Goal: Transaction & Acquisition: Purchase product/service

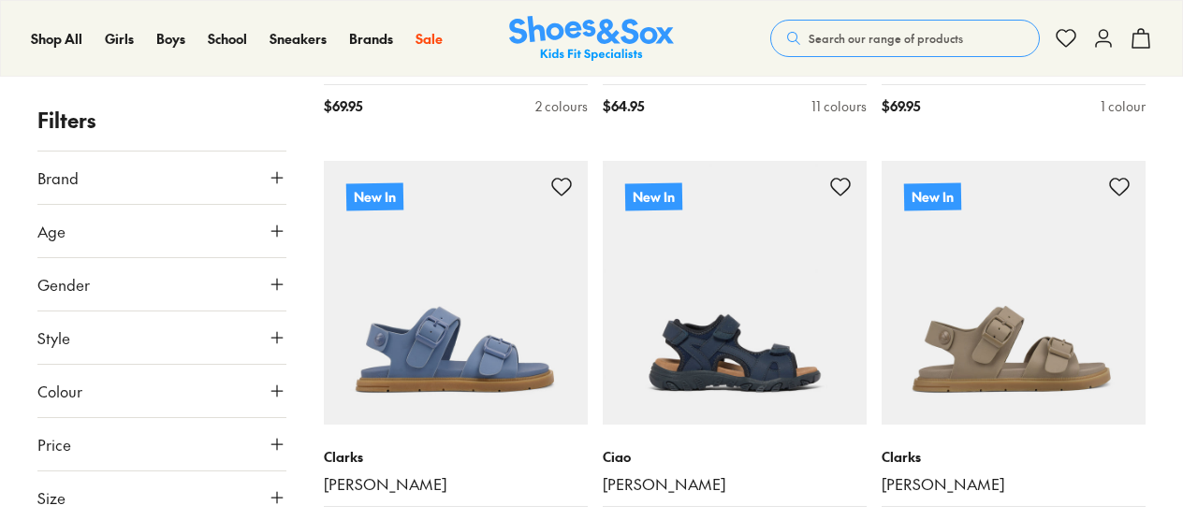
scroll to position [3744, 0]
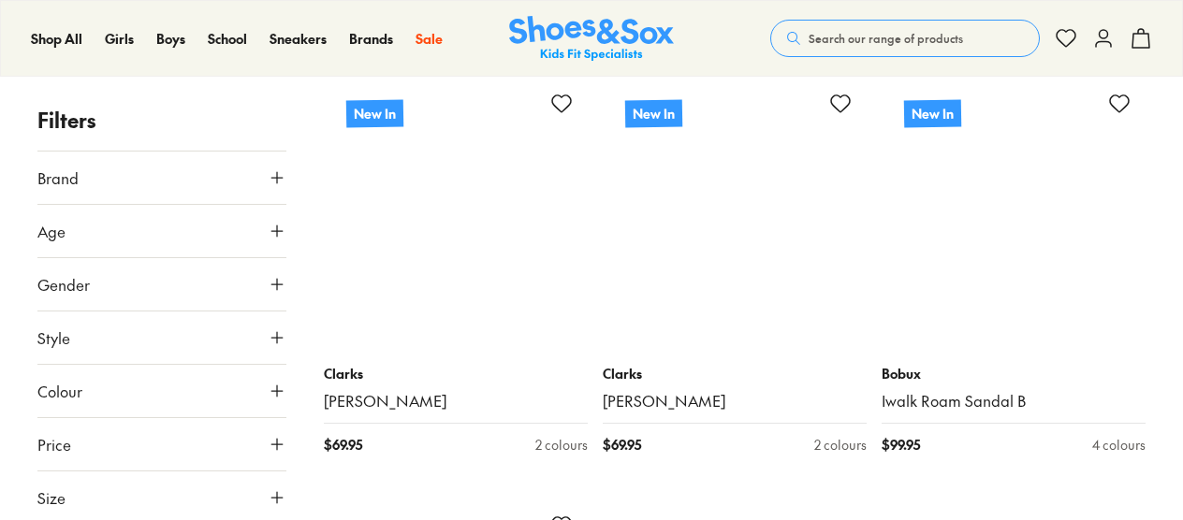
scroll to position [8892, 0]
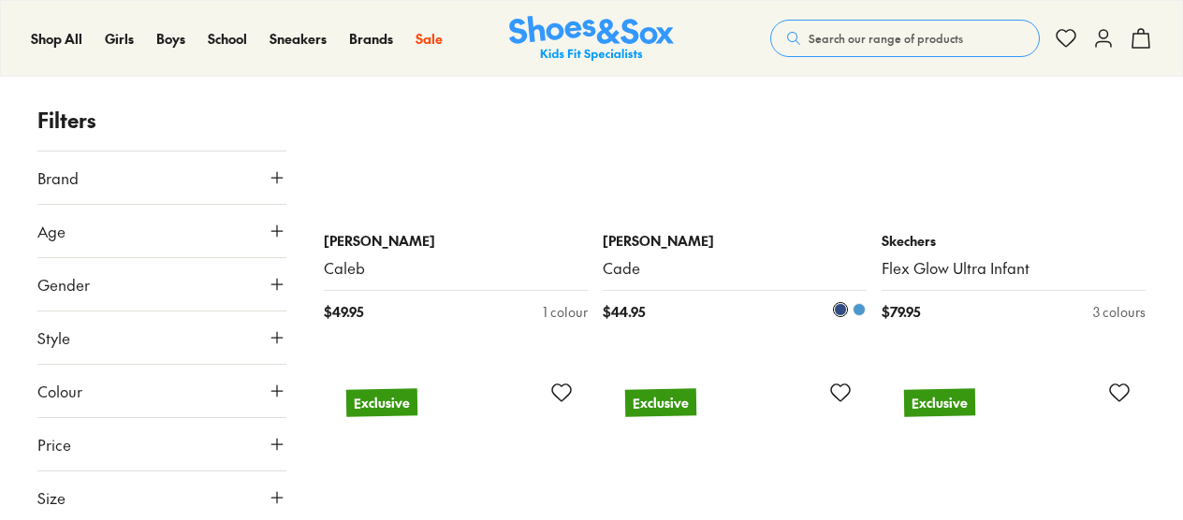
scroll to position [12542, 0]
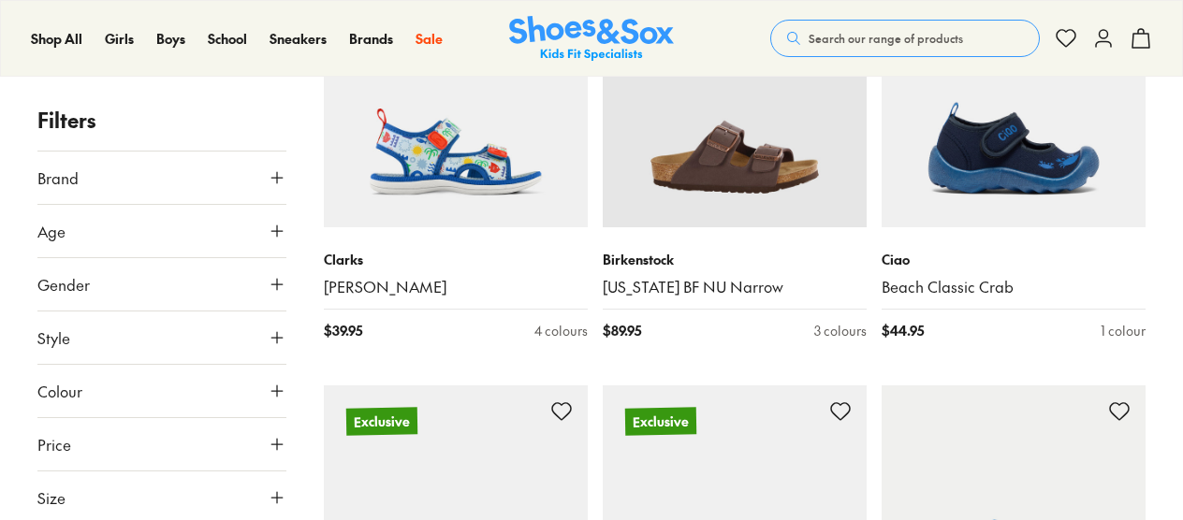
scroll to position [16098, 0]
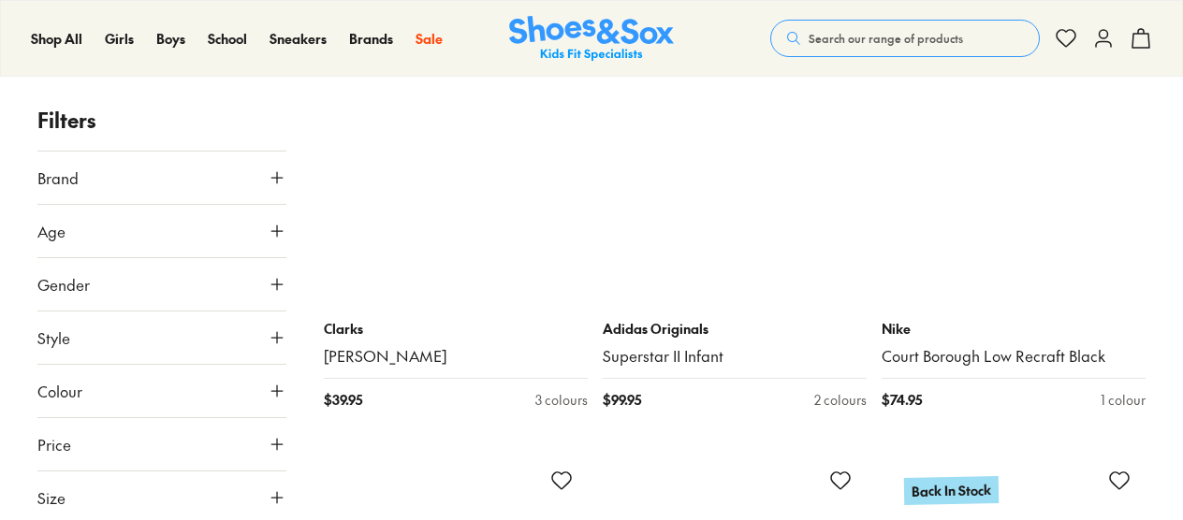
scroll to position [20670, 0]
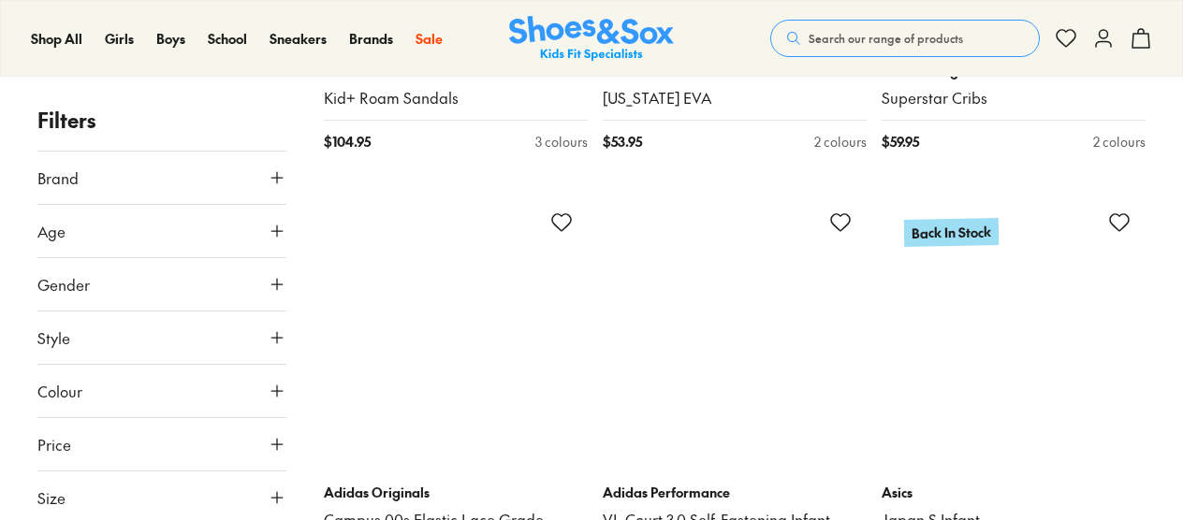
scroll to position [24961, 0]
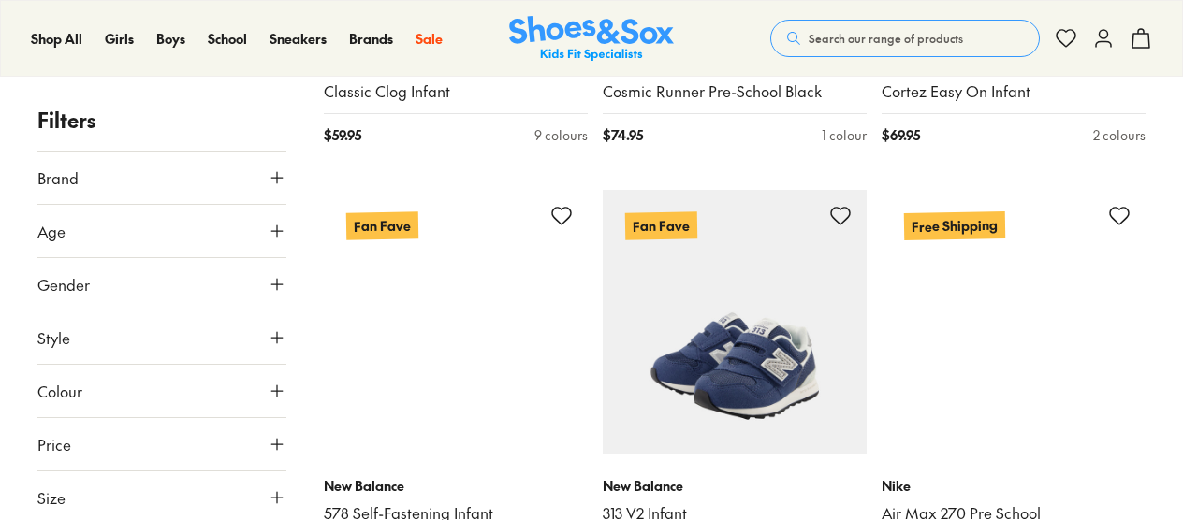
scroll to position [30109, 0]
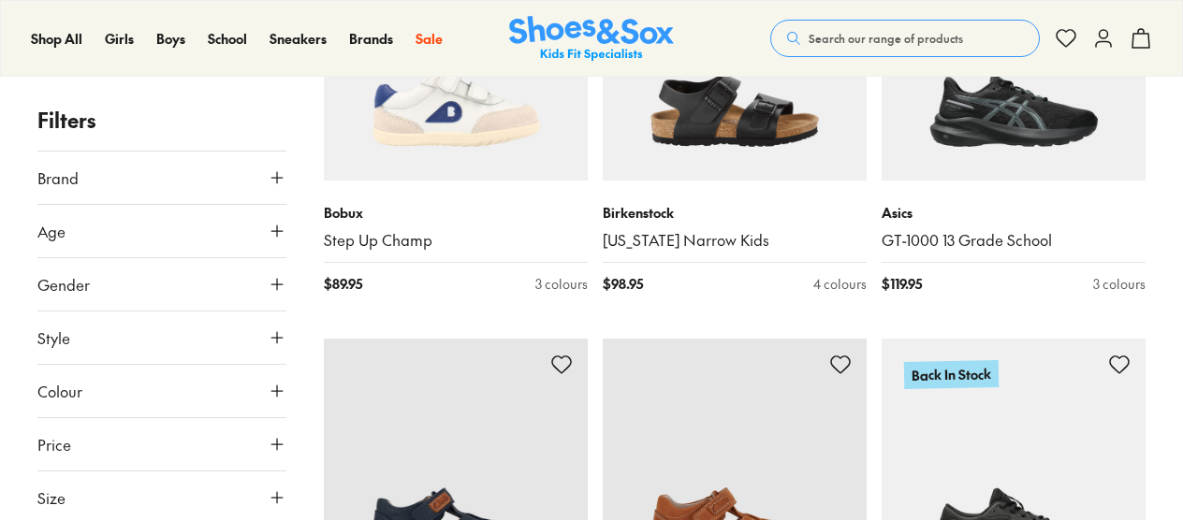
scroll to position [34868, 0]
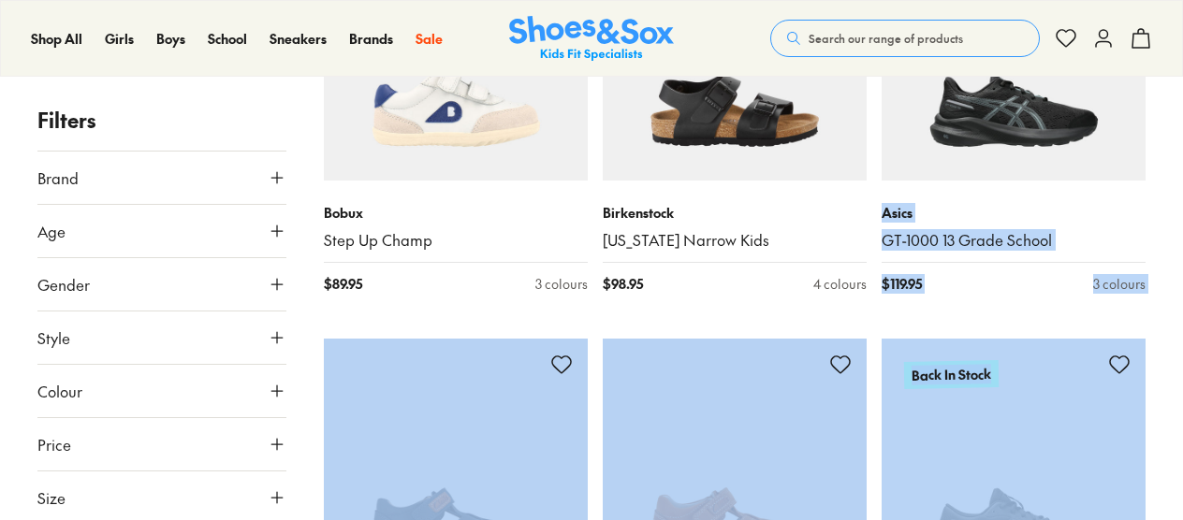
drag, startPoint x: 1182, startPoint y: 474, endPoint x: 1190, endPoint y: 120, distance: 353.9
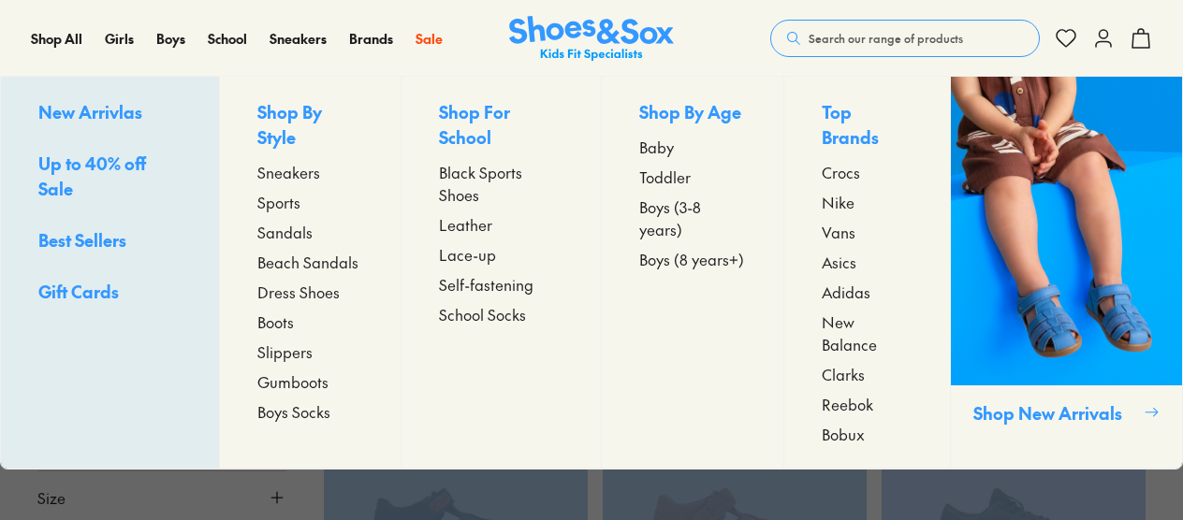
click at [277, 227] on span "Sandals" at bounding box center [284, 232] width 55 height 22
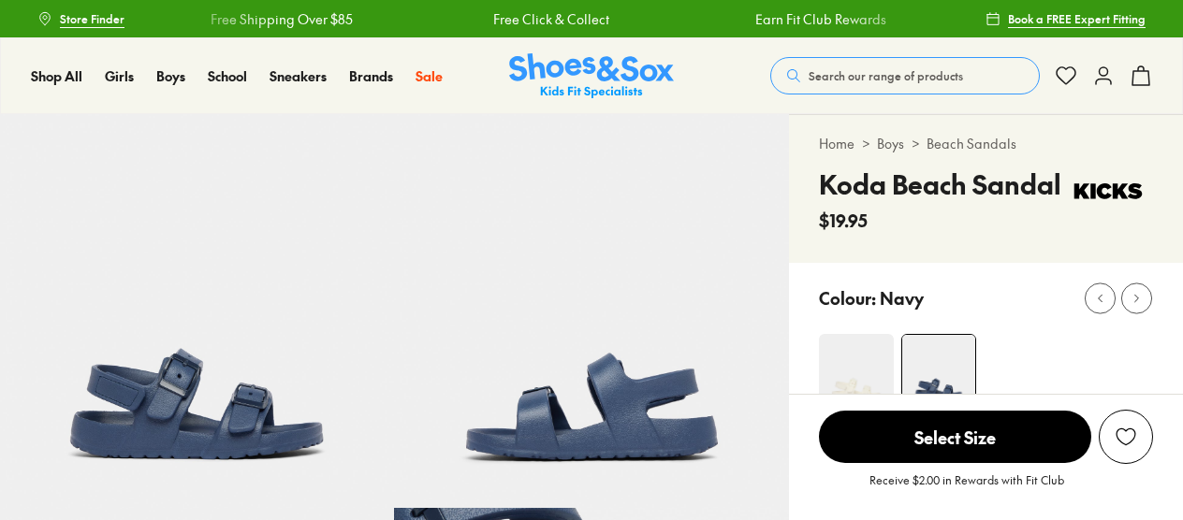
select select "*"
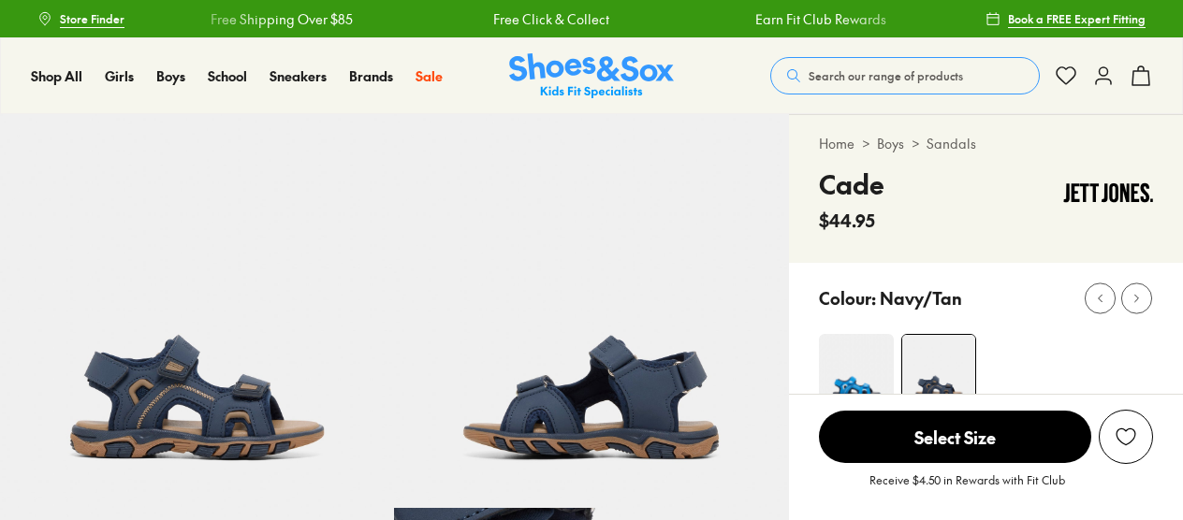
select select "*"
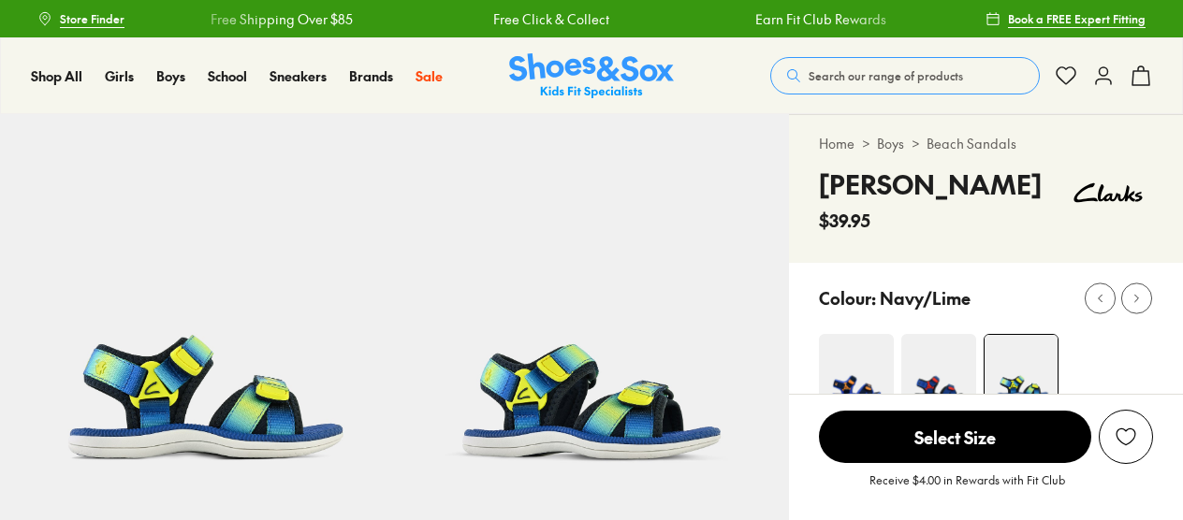
select select "*"
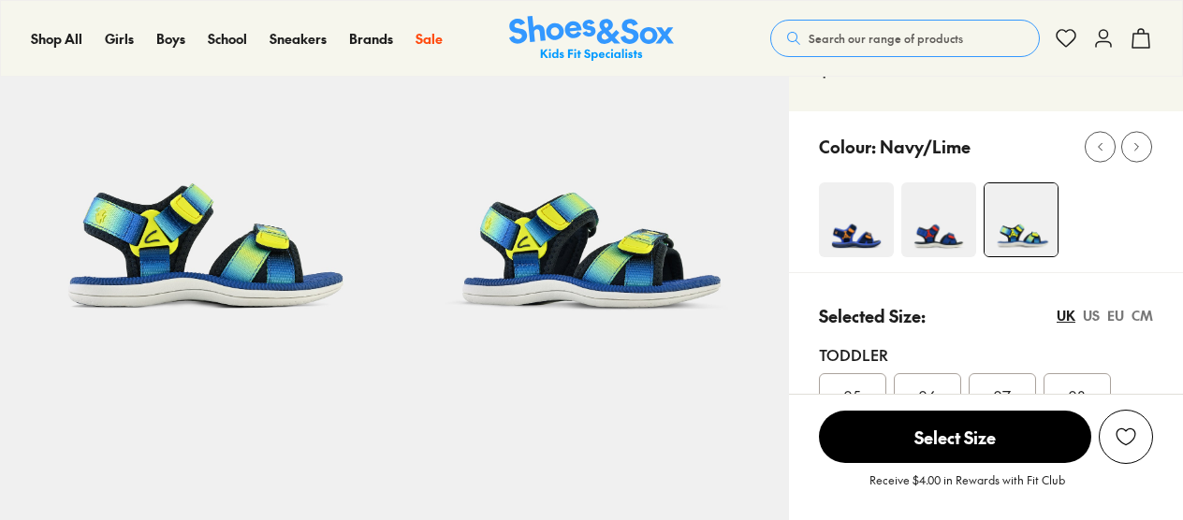
scroll to position [94, 0]
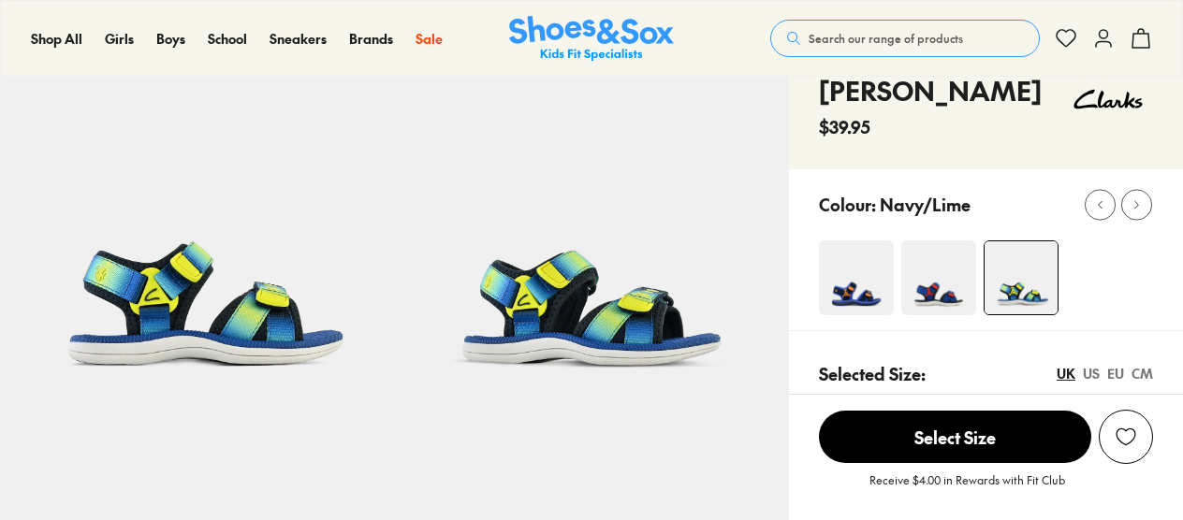
click at [861, 271] on img at bounding box center [856, 278] width 75 height 75
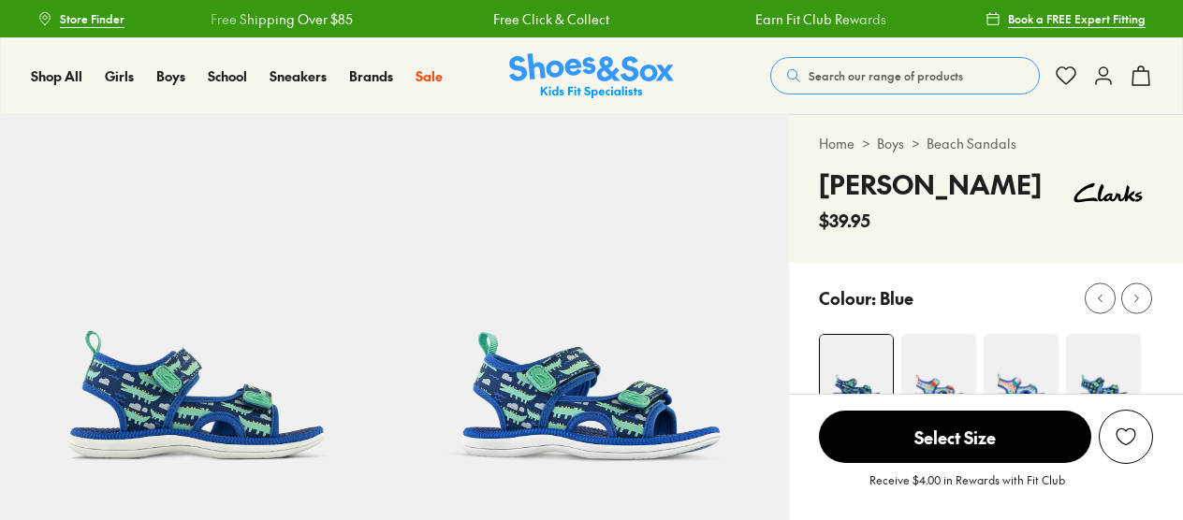
select select "*"
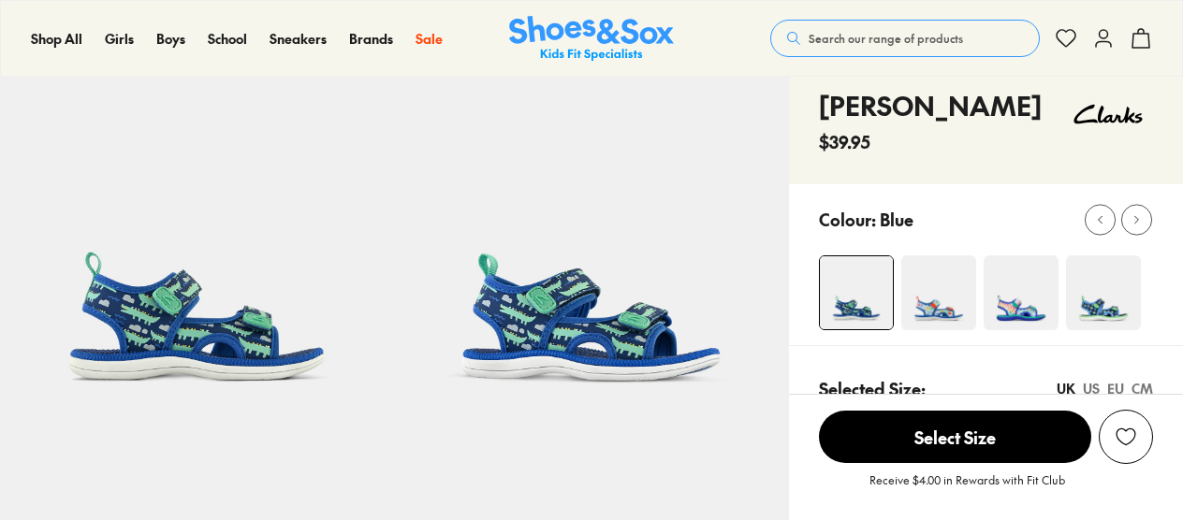
scroll to position [187, 0]
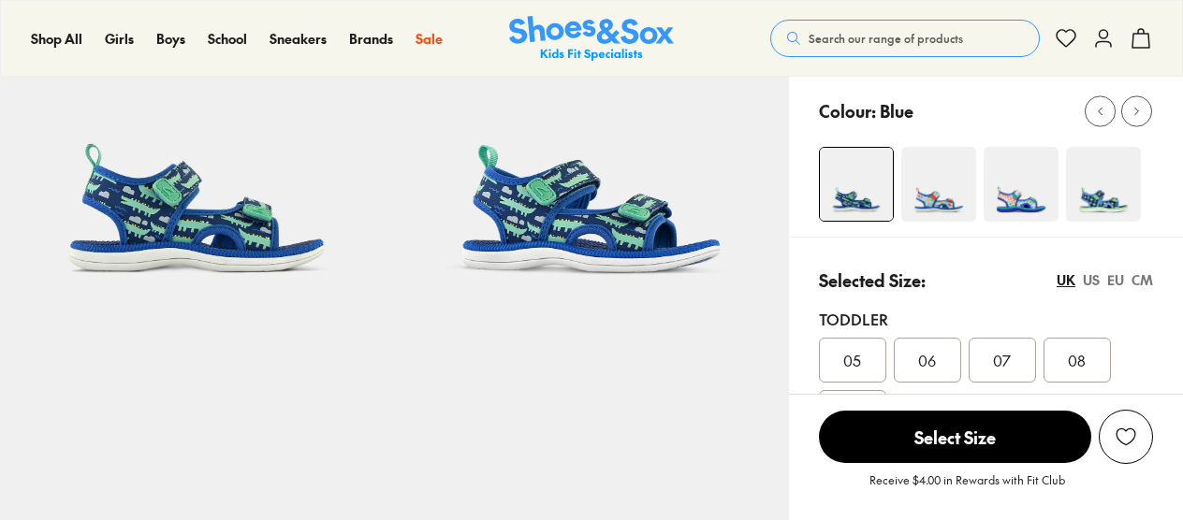
click at [1106, 193] on img at bounding box center [1103, 184] width 75 height 75
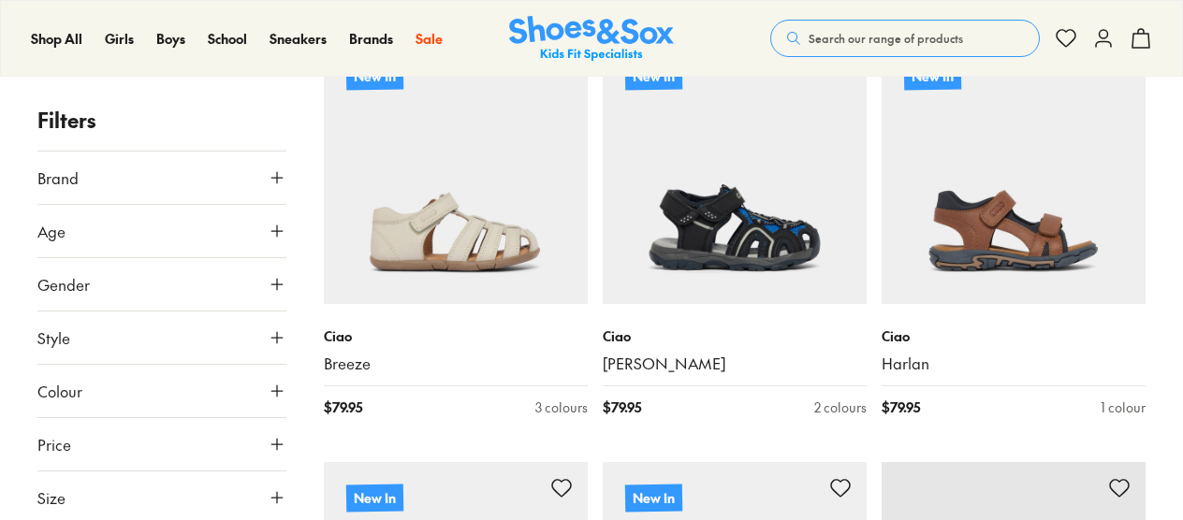
click at [105, 490] on button "Size" at bounding box center [161, 498] width 249 height 52
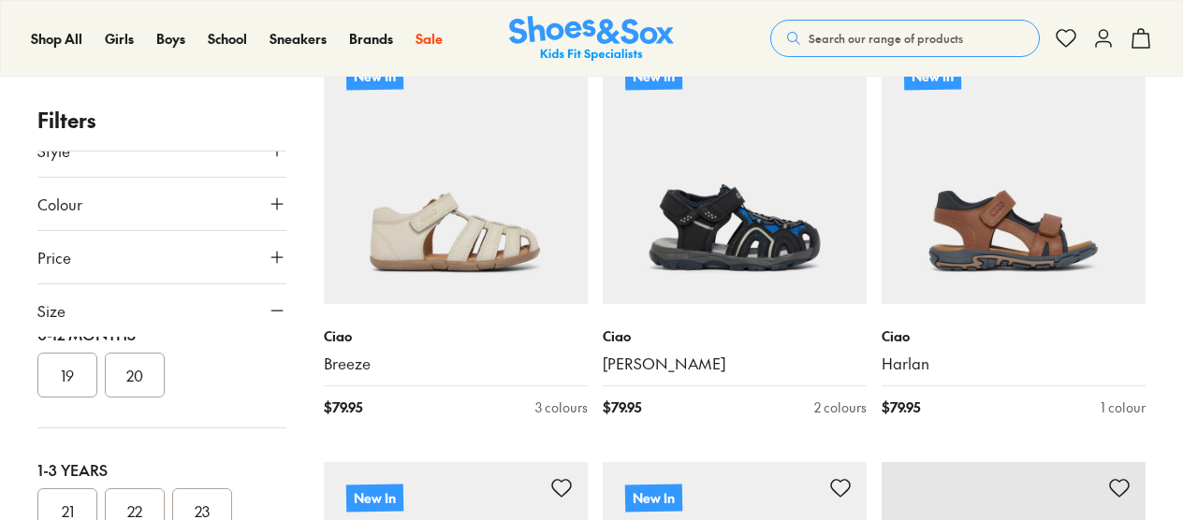
scroll to position [187, 0]
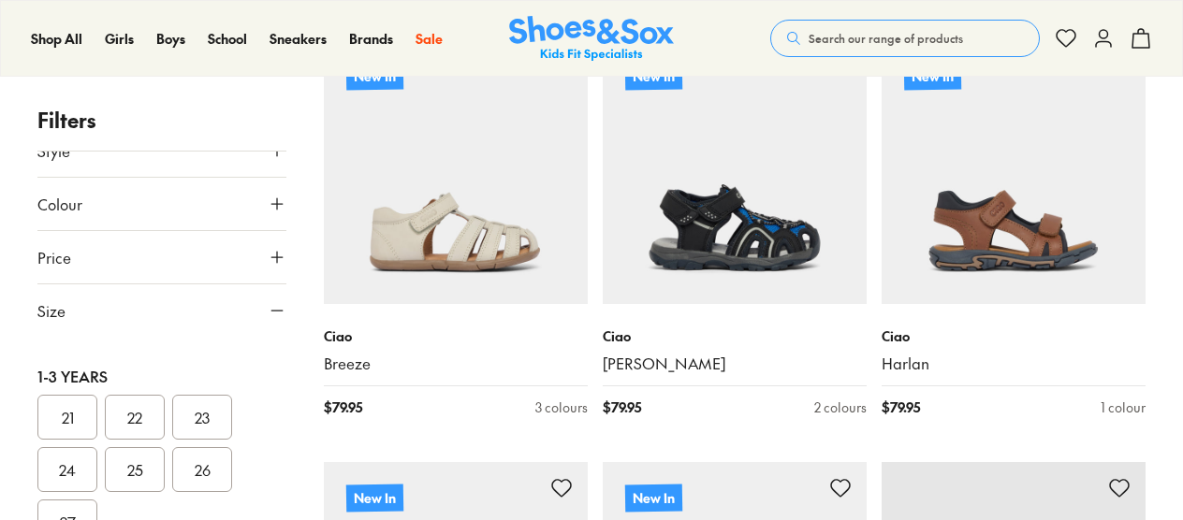
click at [210, 420] on button "23" at bounding box center [202, 417] width 60 height 45
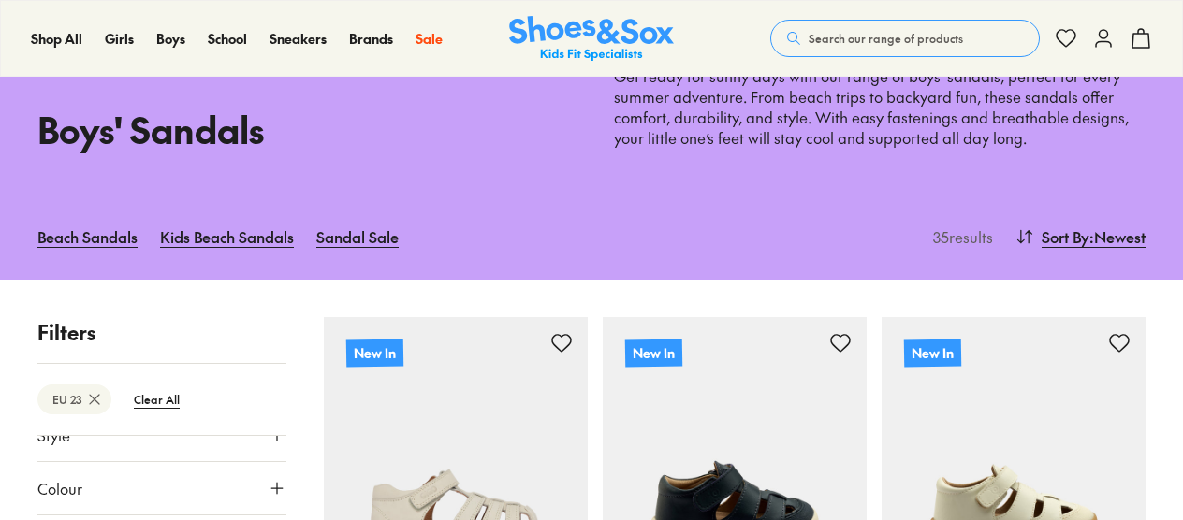
scroll to position [187, 0]
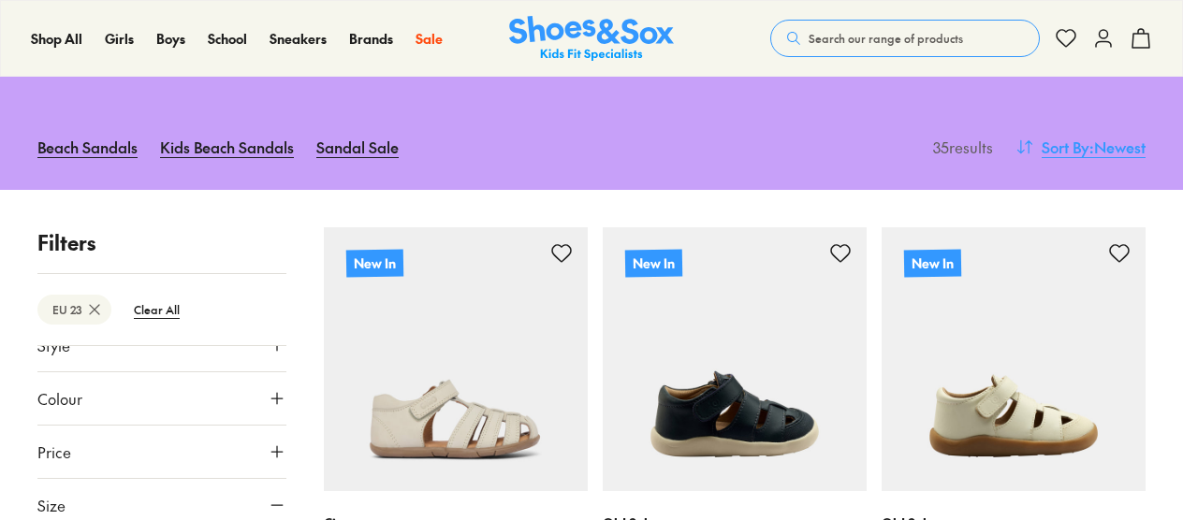
click at [1078, 147] on span "Sort By" at bounding box center [1066, 147] width 48 height 22
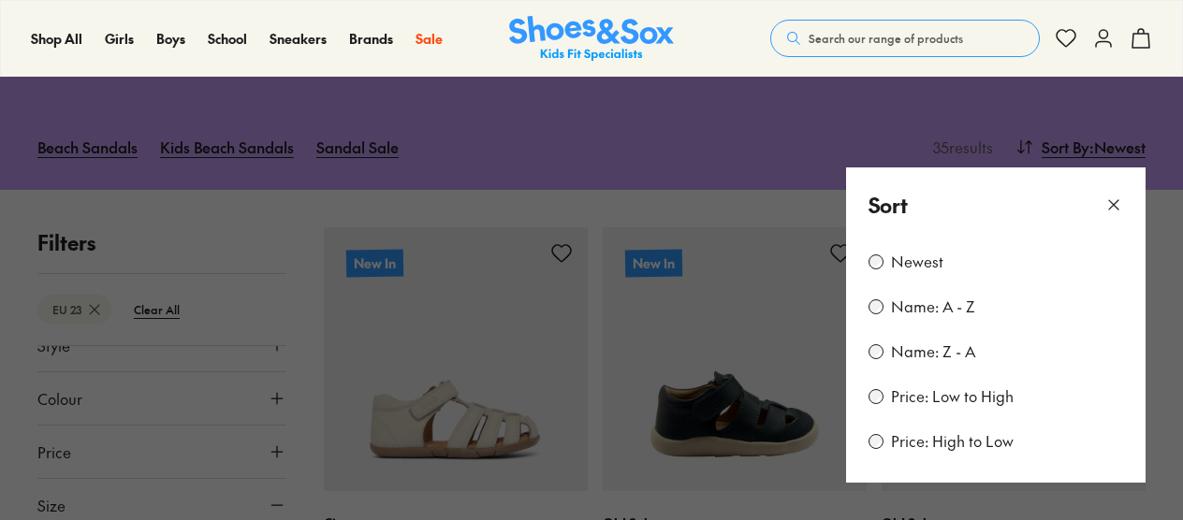
click at [953, 399] on label "Price: Low to High" at bounding box center [952, 397] width 123 height 21
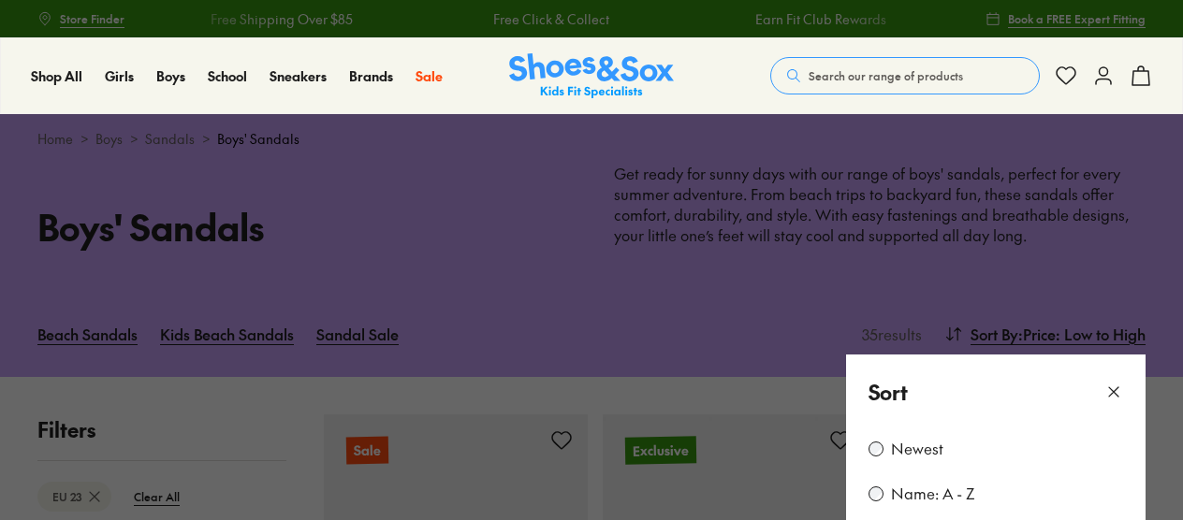
click at [1108, 389] on icon at bounding box center [1113, 392] width 19 height 19
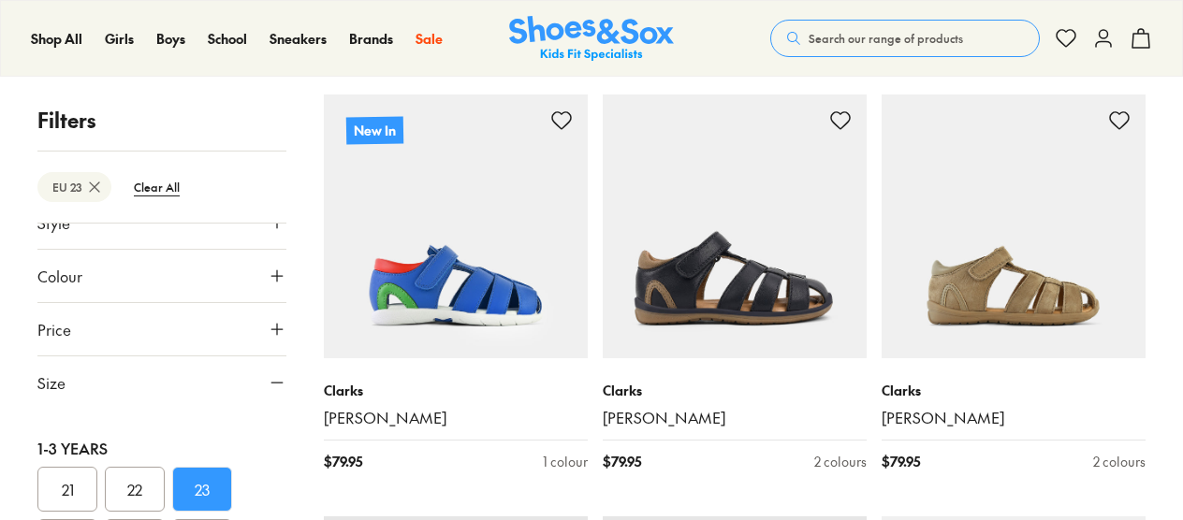
scroll to position [3369, 0]
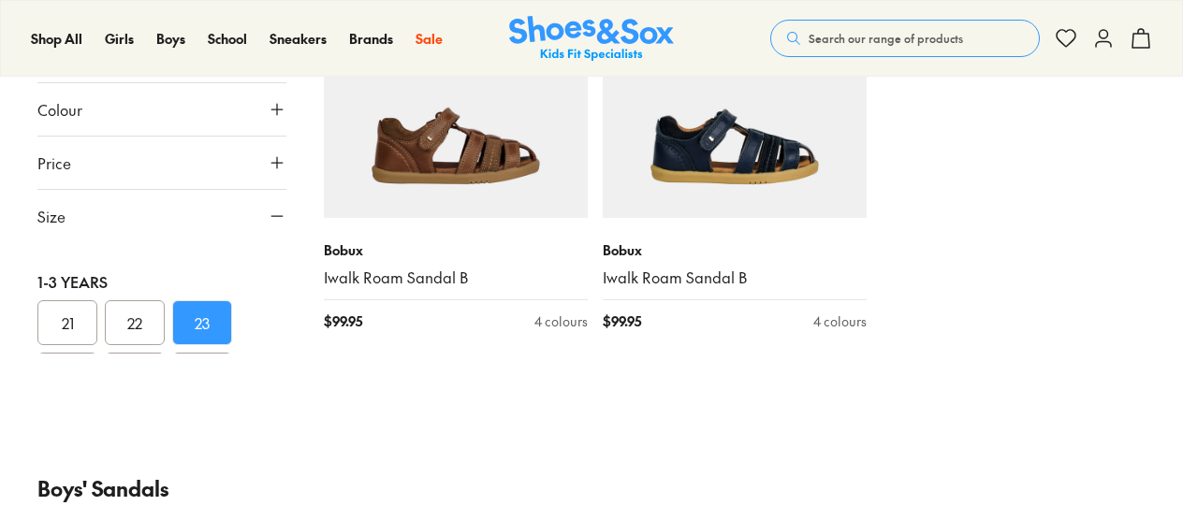
type input "***"
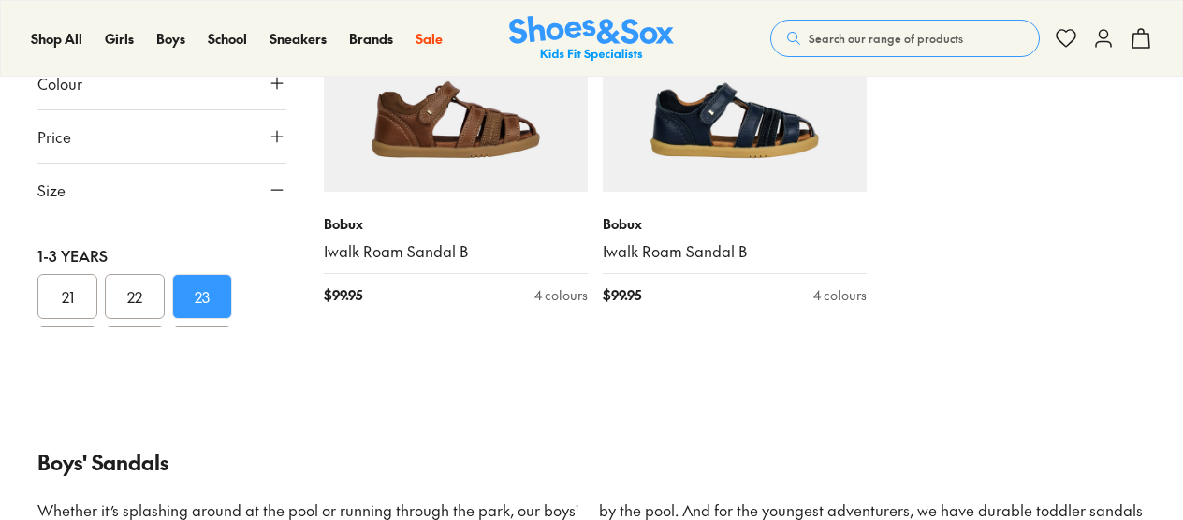
scroll to position [5241, 0]
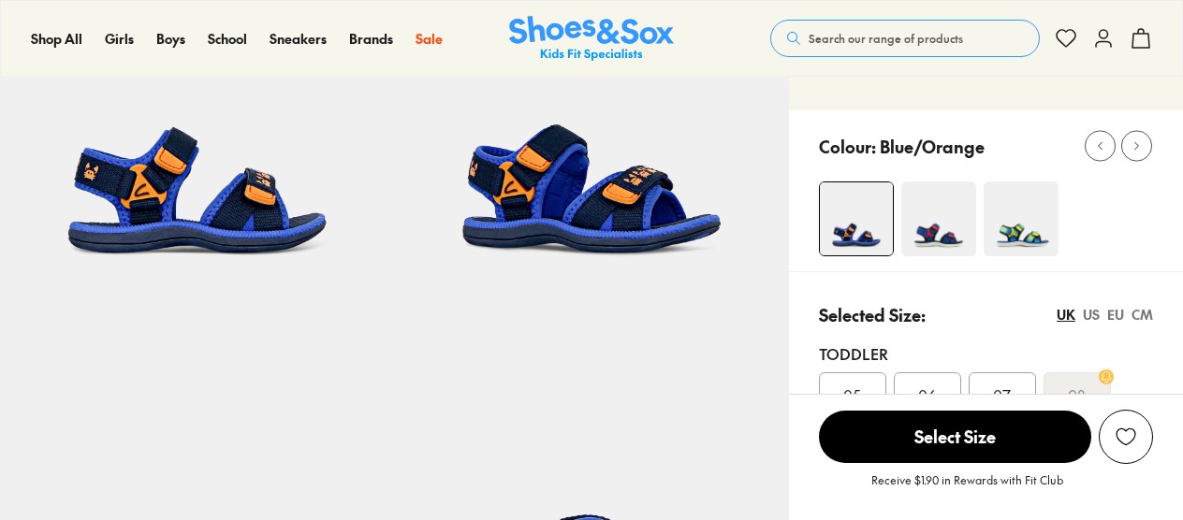
select select "*"
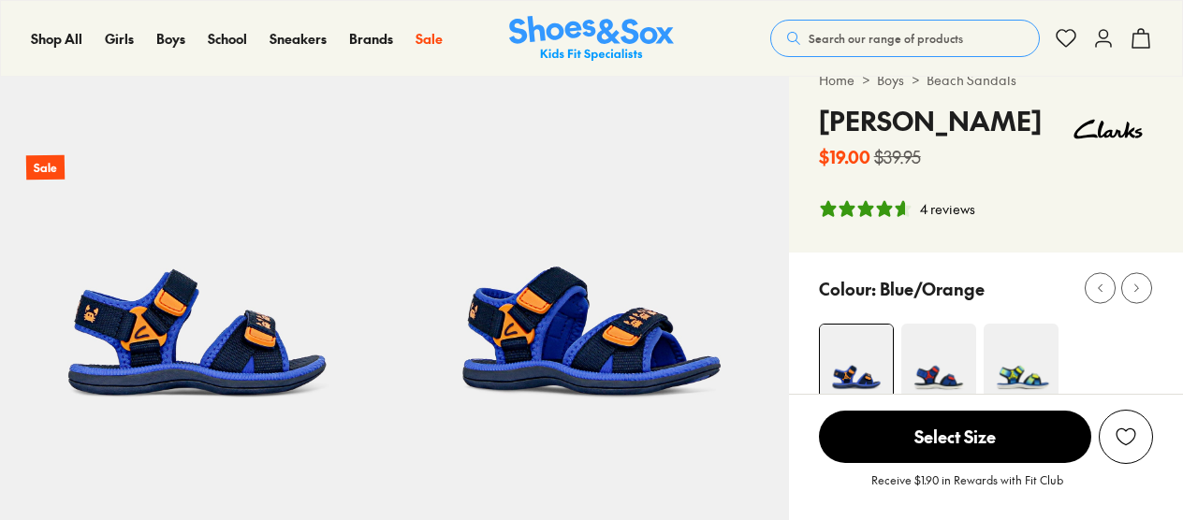
scroll to position [94, 0]
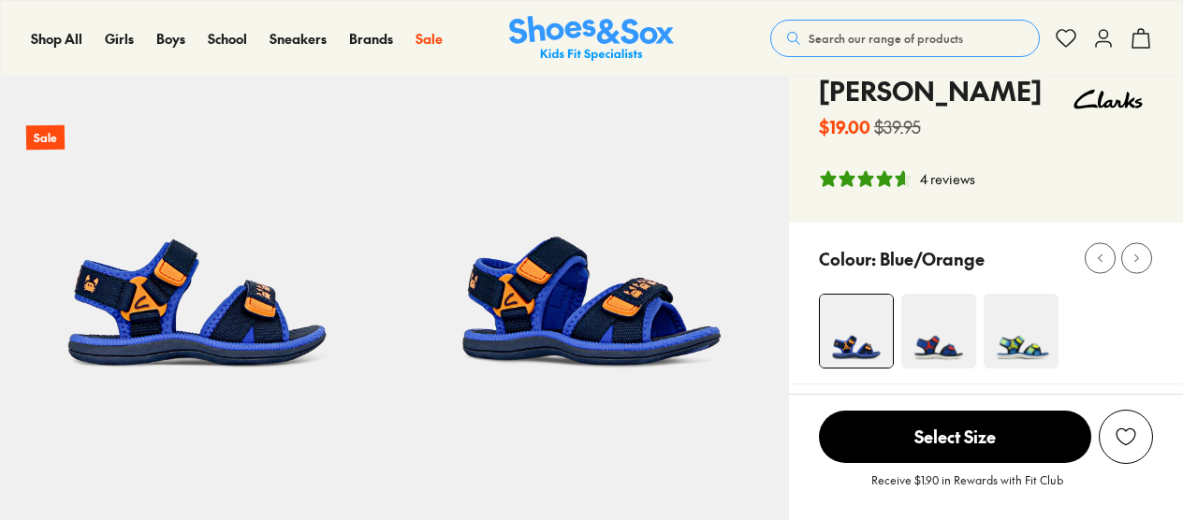
click at [950, 328] on img at bounding box center [938, 331] width 75 height 75
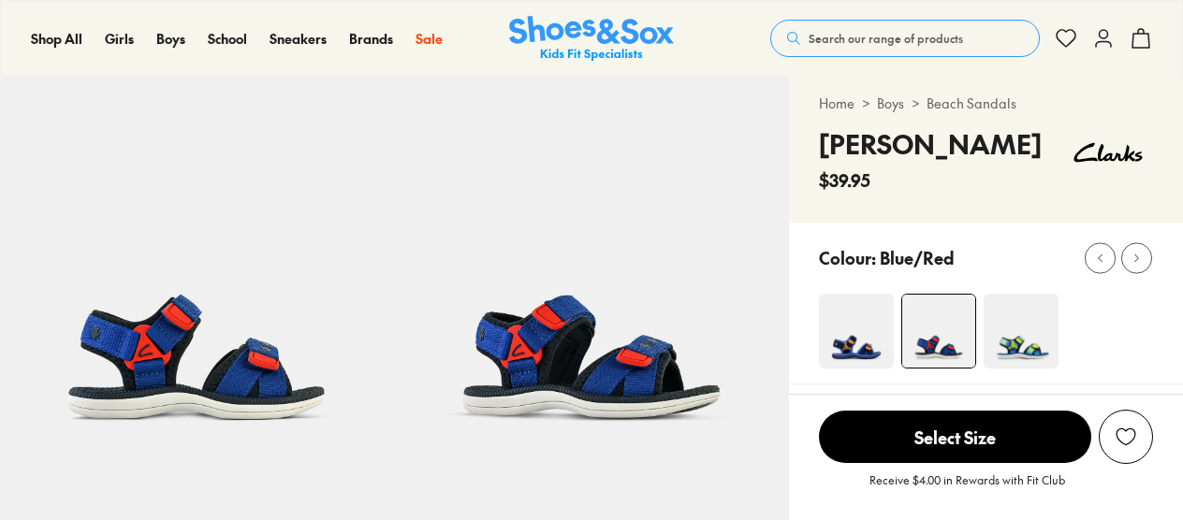
scroll to position [94, 0]
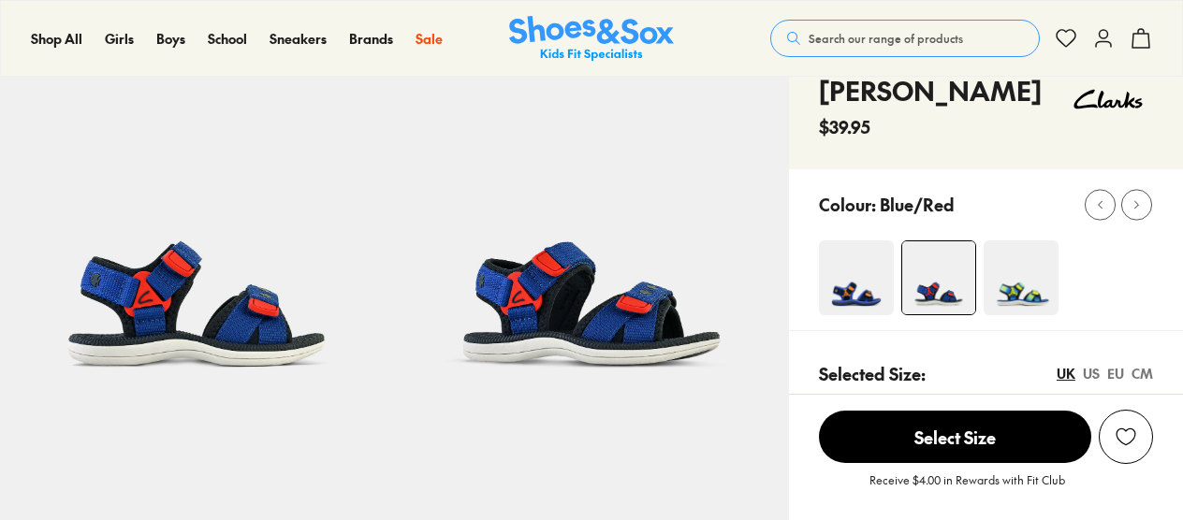
select select "*"
click at [1055, 286] on img at bounding box center [1021, 278] width 75 height 75
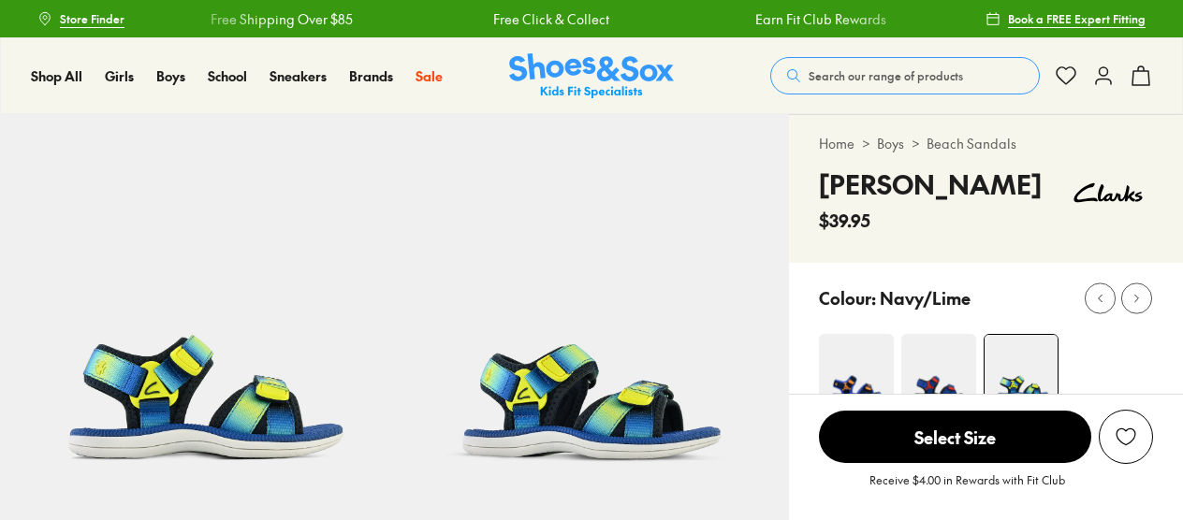
select select "*"
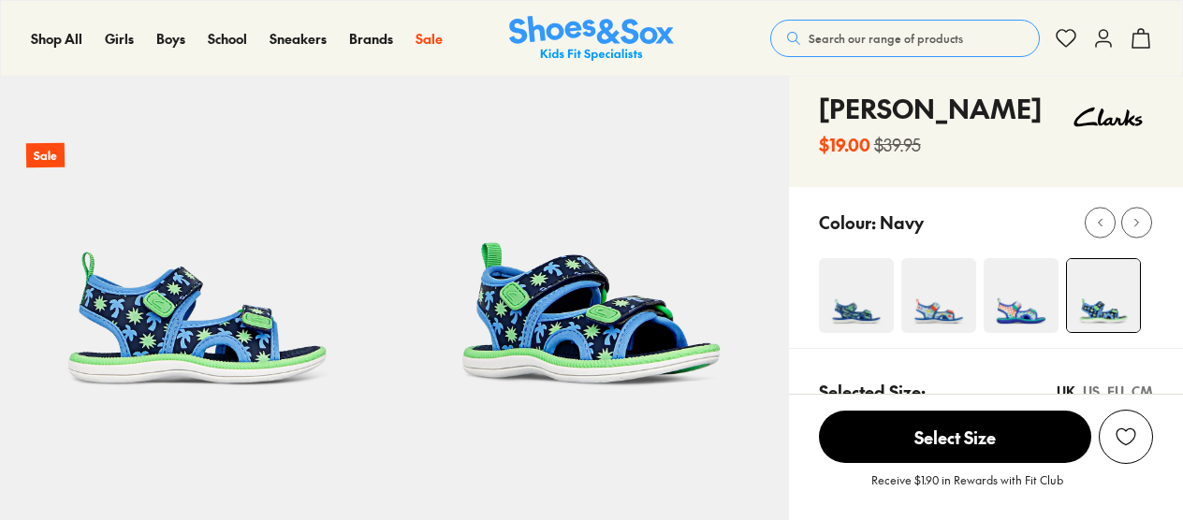
scroll to position [94, 0]
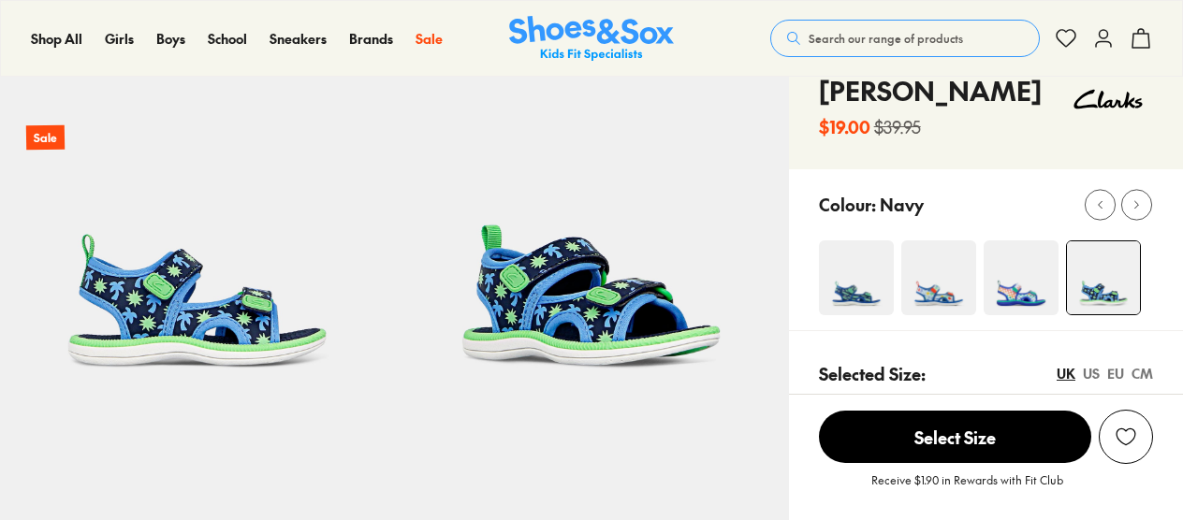
select select "*"
click at [1042, 276] on img at bounding box center [1021, 278] width 75 height 75
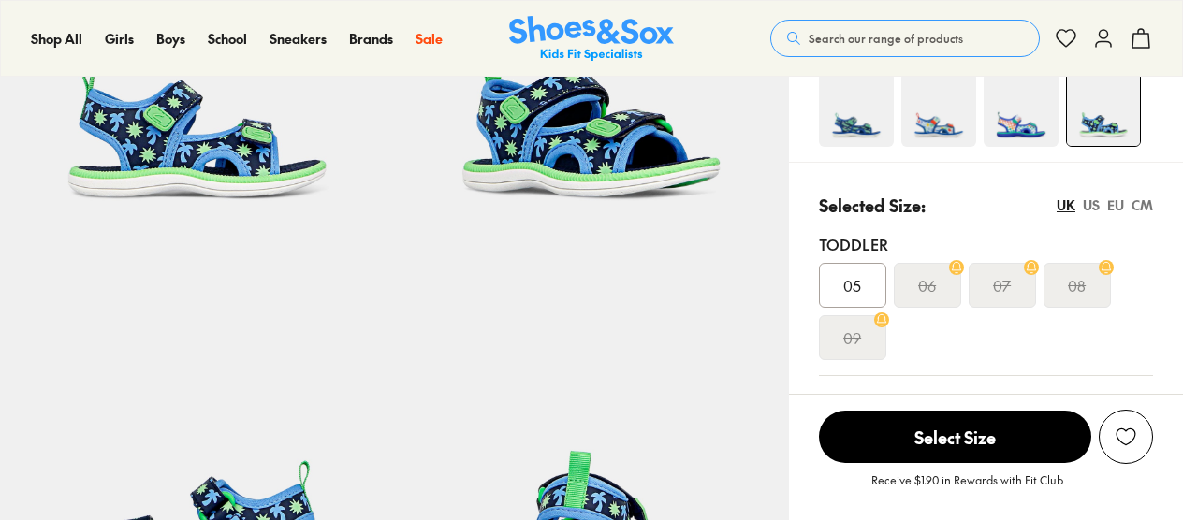
scroll to position [281, 0]
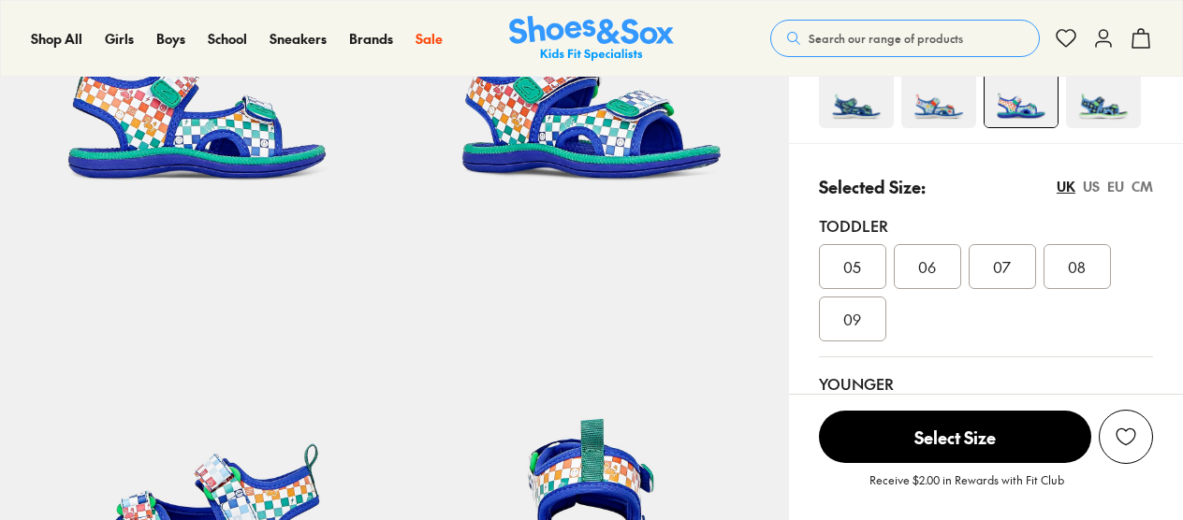
select select "*"
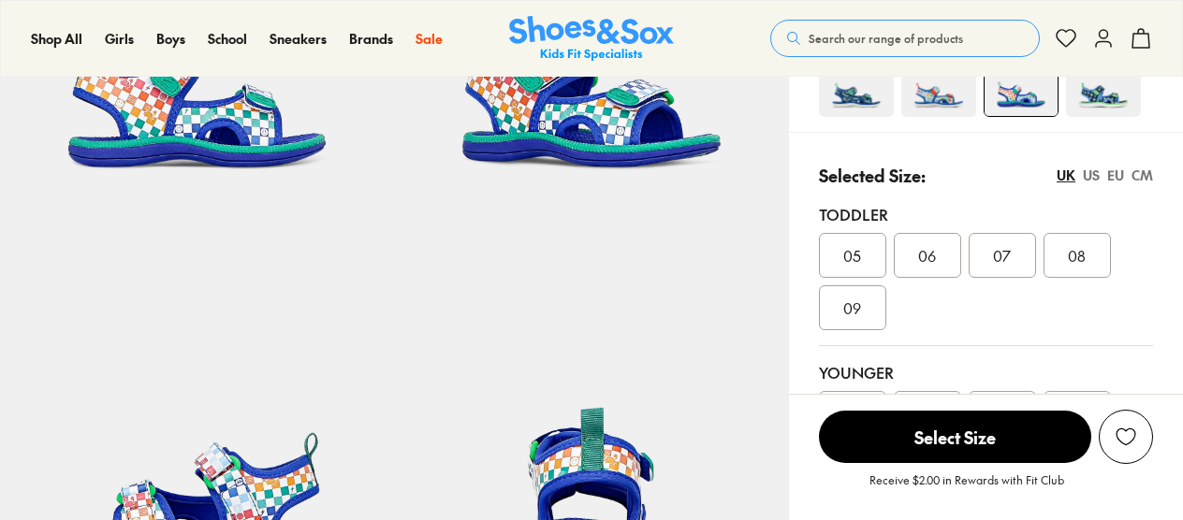
scroll to position [187, 0]
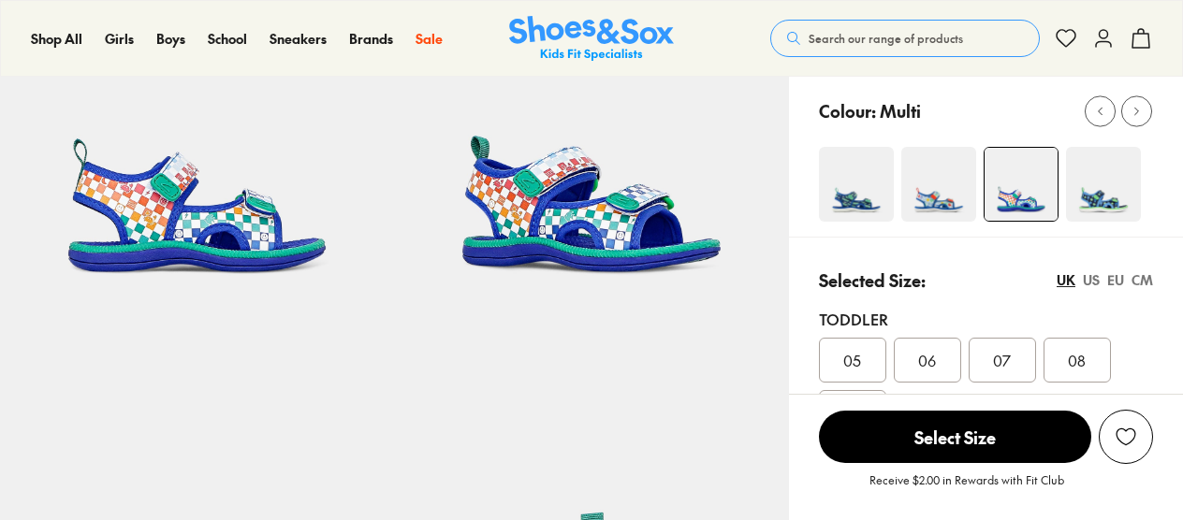
click at [948, 204] on img at bounding box center [938, 184] width 75 height 75
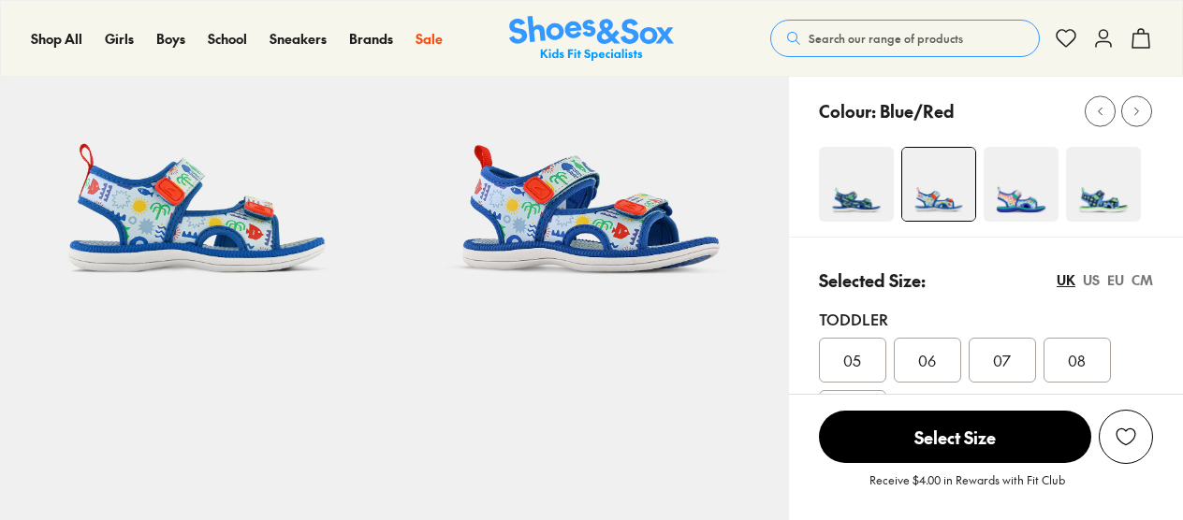
select select "*"
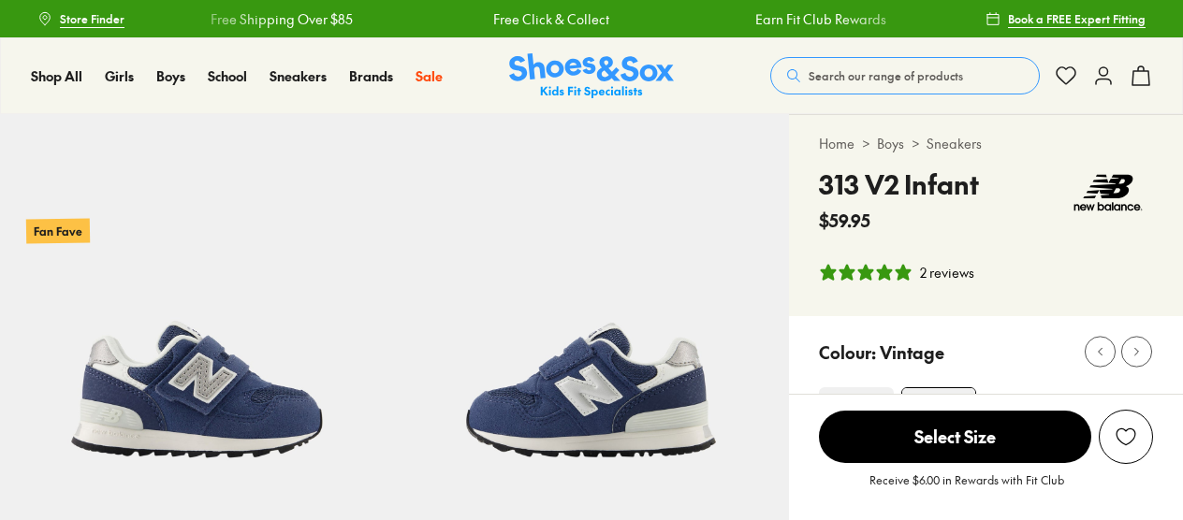
select select "*"
